Goal: Entertainment & Leisure: Browse casually

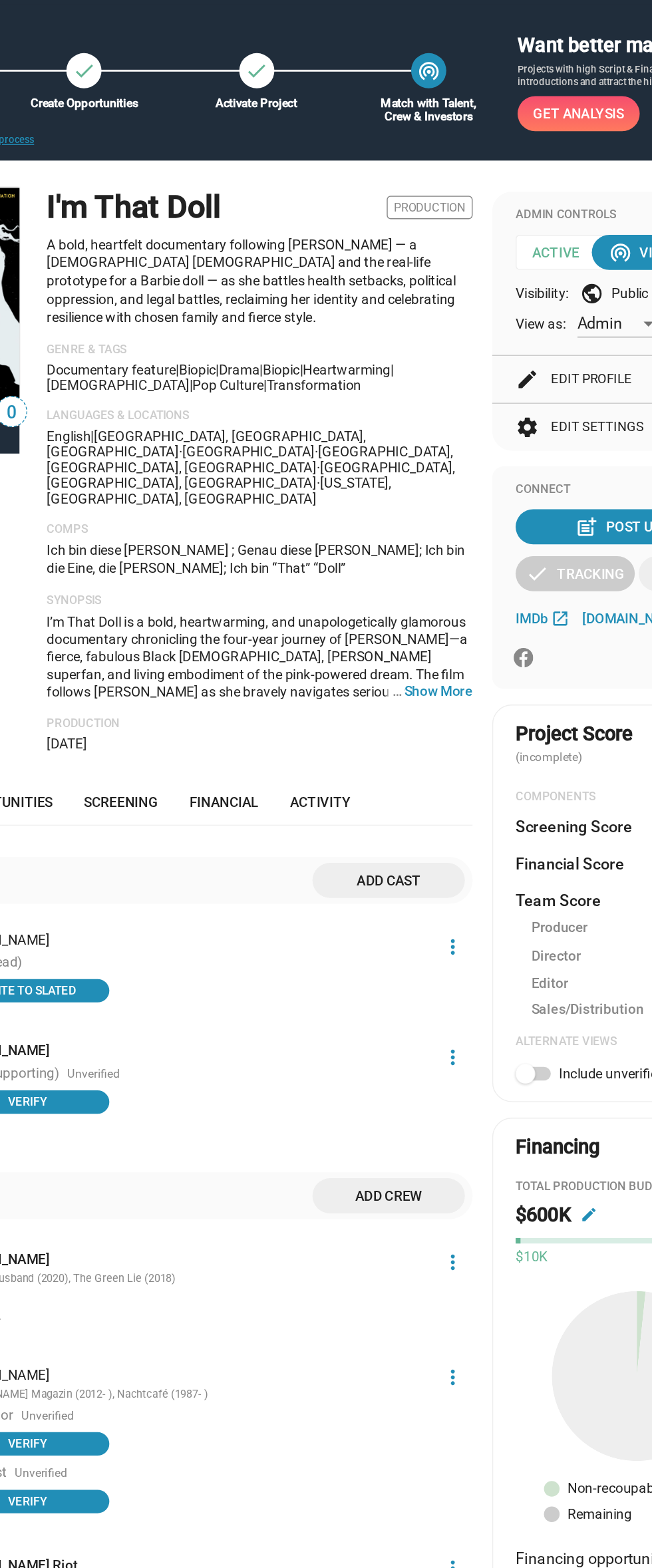
click at [232, 205] on p "A bold, heartfelt documentary following [PERSON_NAME] — a [DEMOGRAPHIC_DATA] [D…" at bounding box center [283, 235] width 290 height 62
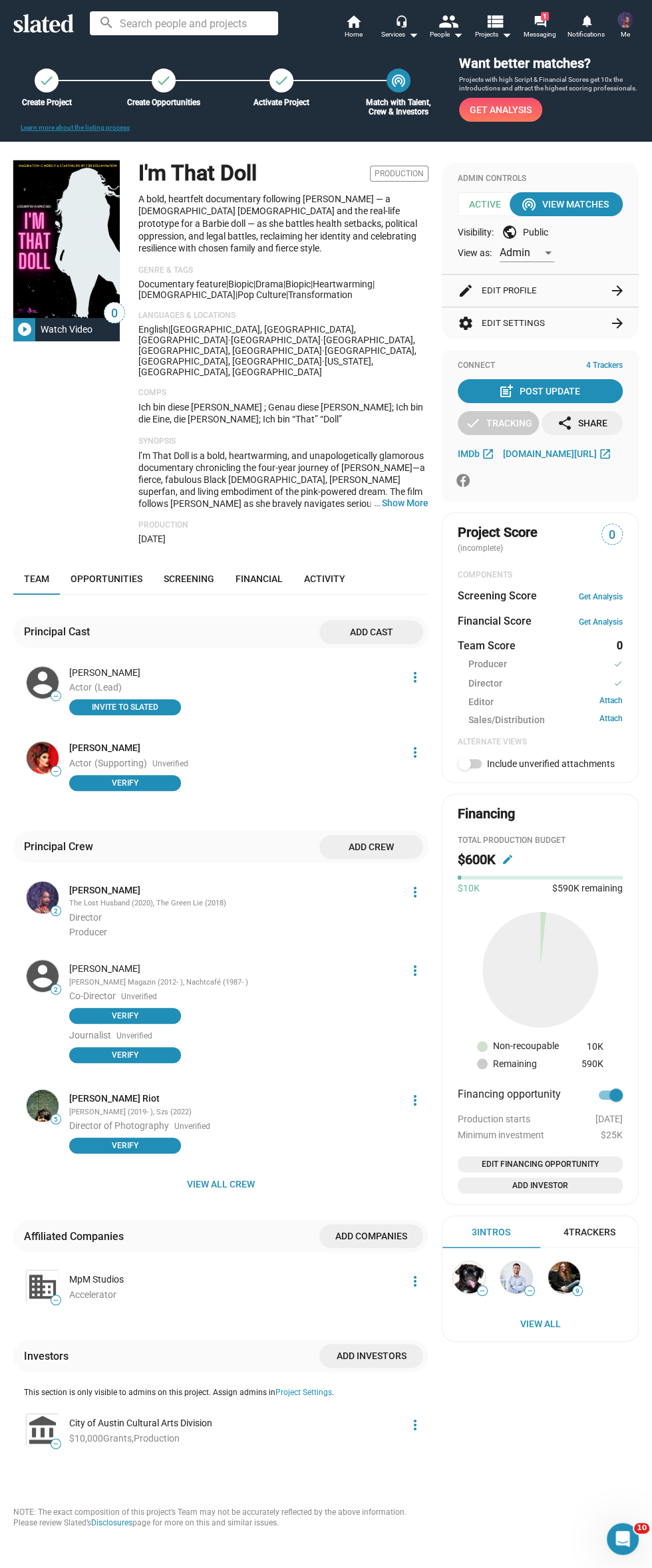
scroll to position [29, 0]
